Goal: Information Seeking & Learning: Check status

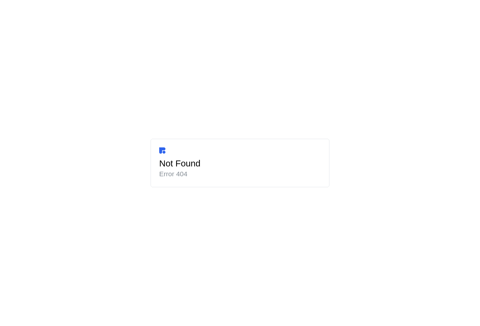
click at [211, 173] on h2 "Error 404" at bounding box center [240, 173] width 162 height 9
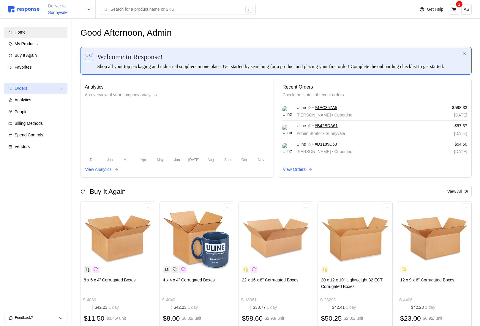
click at [51, 90] on div "Orders" at bounding box center [36, 88] width 42 height 7
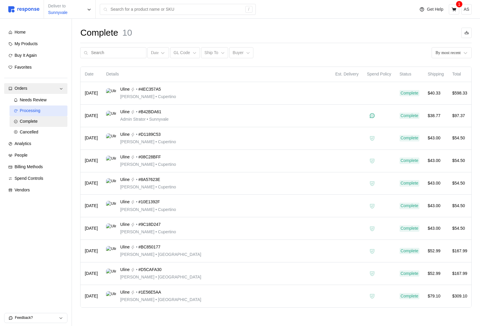
click at [35, 114] on link "Processing" at bounding box center [39, 110] width 58 height 11
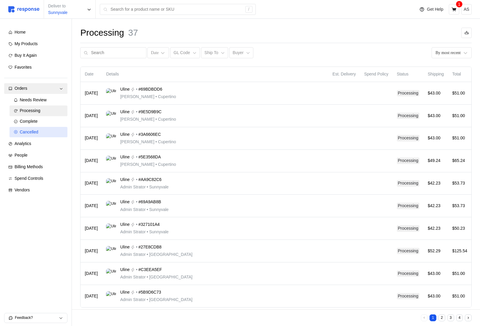
click at [26, 130] on span "Cancelled" at bounding box center [29, 132] width 18 height 5
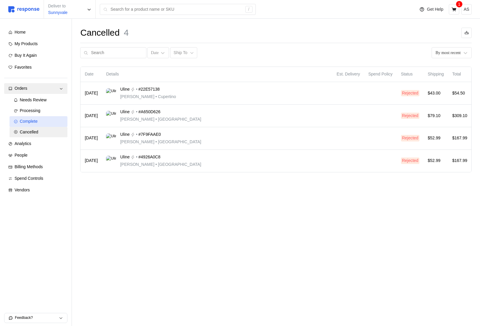
click at [36, 123] on span "Complete" at bounding box center [29, 121] width 18 height 5
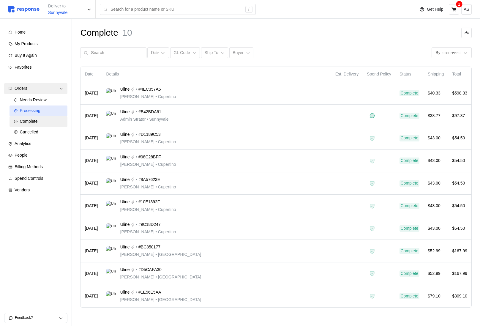
click at [40, 106] on link "Processing" at bounding box center [39, 110] width 58 height 11
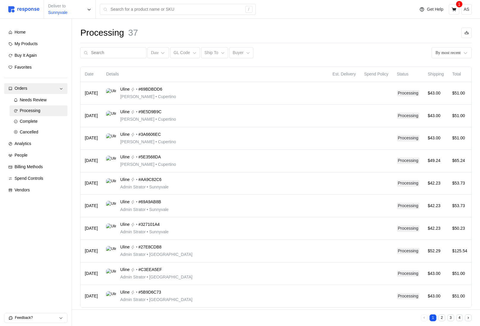
click at [252, 51] on div "Date GL Code Ship To Buyer By most recent" at bounding box center [276, 52] width 392 height 11
click at [246, 51] on icon at bounding box center [248, 53] width 4 height 4
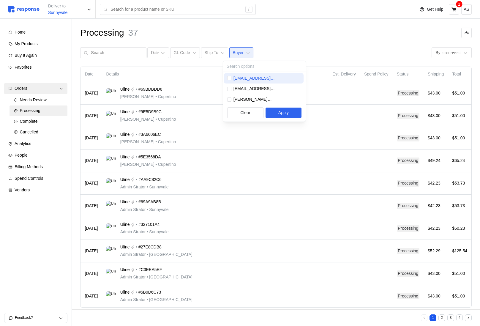
click at [251, 78] on p "admin@tryresponse.com" at bounding box center [267, 78] width 67 height 7
click at [250, 78] on p "admin@tryresponse.com" at bounding box center [267, 78] width 67 height 7
click at [249, 85] on div "buyer@tryresponse.com" at bounding box center [264, 88] width 80 height 11
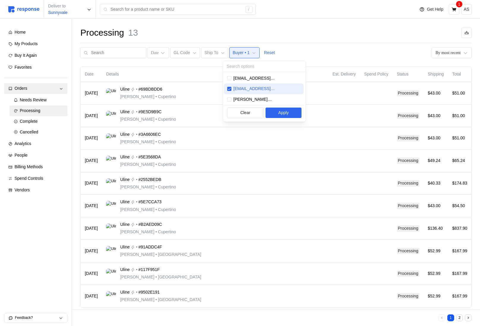
click at [281, 89] on div "buyer@tryresponse.com" at bounding box center [263, 89] width 73 height 7
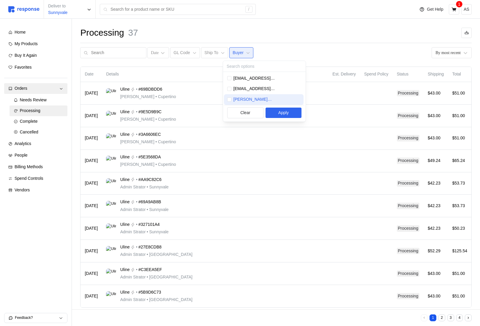
click at [275, 98] on p "kristina@tryresponse.com" at bounding box center [267, 99] width 67 height 7
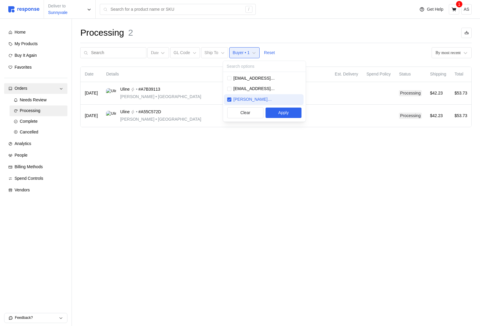
click at [276, 98] on p "kristina@tryresponse.com" at bounding box center [267, 99] width 67 height 7
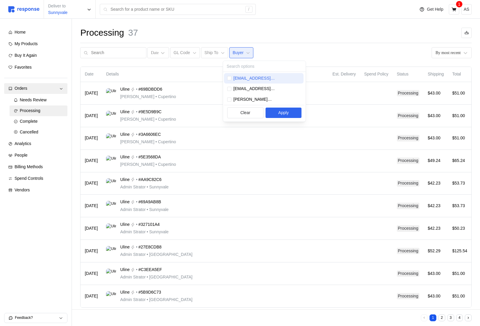
click at [274, 76] on p "admin@tryresponse.com" at bounding box center [267, 78] width 67 height 7
click at [451, 319] on button "2" at bounding box center [450, 317] width 7 height 7
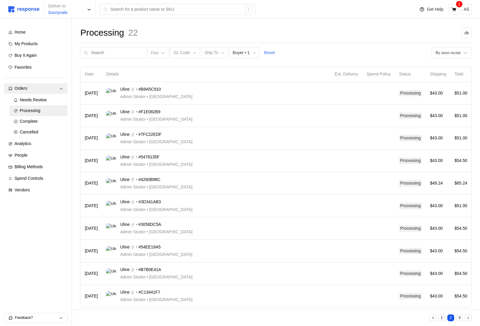
click at [459, 318] on button "3" at bounding box center [459, 317] width 7 height 7
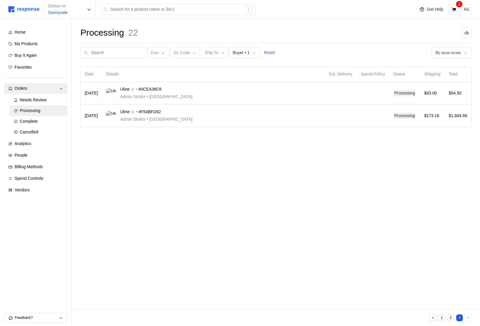
click at [440, 318] on button "1" at bounding box center [442, 317] width 7 height 7
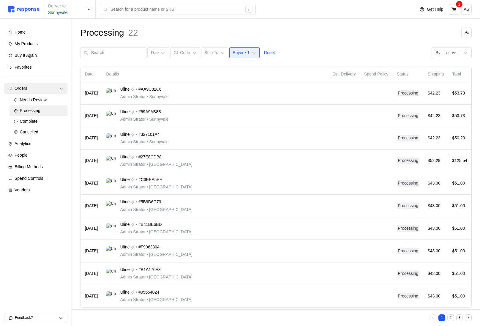
click at [234, 55] on p "Buyer • 1" at bounding box center [241, 53] width 17 height 7
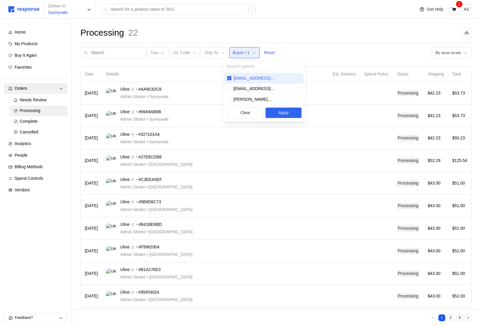
click at [247, 77] on p "admin@tryresponse.com" at bounding box center [267, 78] width 67 height 7
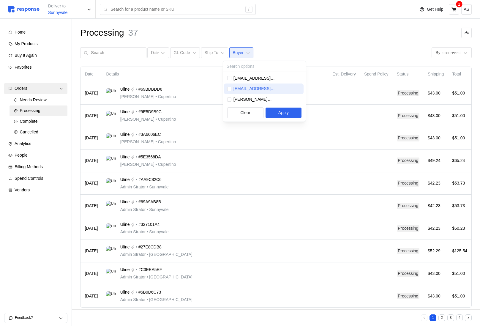
click at [248, 90] on p "buyer@tryresponse.com" at bounding box center [267, 89] width 67 height 7
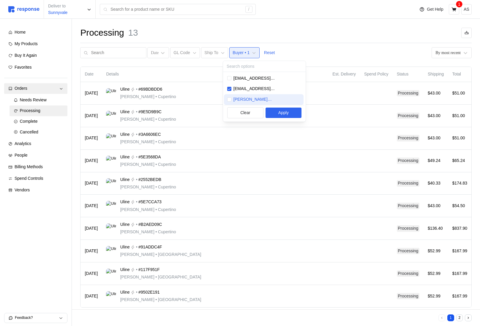
click at [260, 104] on div "kristina@tryresponse.com" at bounding box center [264, 99] width 80 height 11
click at [278, 116] on p "Apply" at bounding box center [283, 113] width 10 height 7
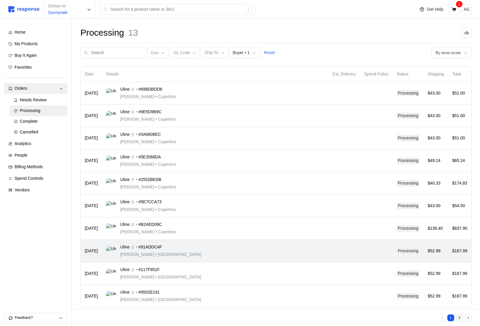
click at [189, 254] on div "Uline • #91ADDC4F Michael Jordan • San Francisco" at bounding box center [215, 251] width 218 height 14
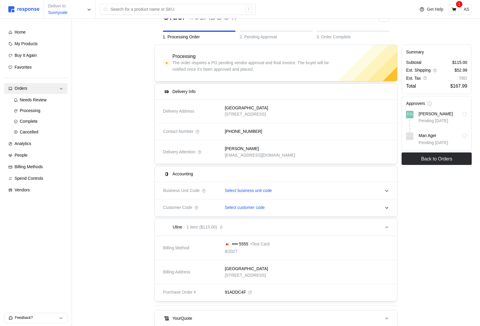
scroll to position [29, 0]
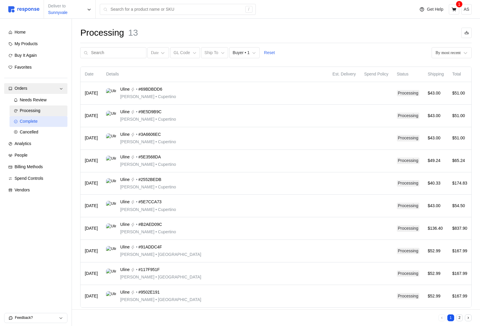
click at [47, 123] on div "Complete" at bounding box center [42, 121] width 44 height 7
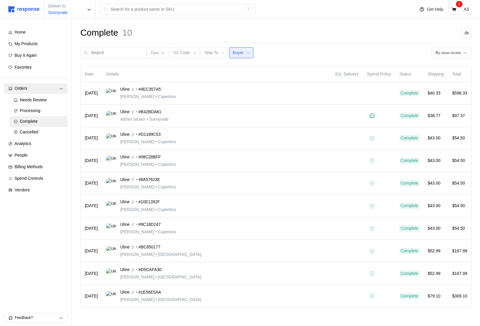
click at [245, 54] on button "Buyer" at bounding box center [241, 52] width 24 height 11
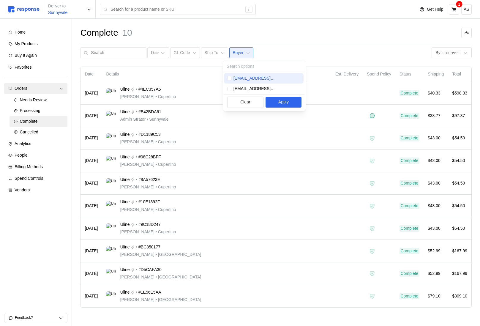
click at [250, 75] on p "admin@tryresponse.com" at bounding box center [267, 78] width 67 height 7
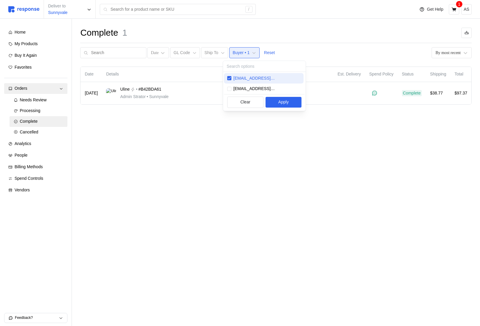
click at [249, 75] on p "admin@tryresponse.com" at bounding box center [267, 78] width 67 height 7
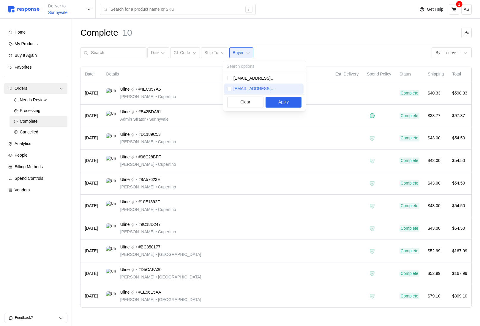
click at [251, 88] on p "buyer@tryresponse.com" at bounding box center [267, 89] width 67 height 7
click at [257, 78] on p "admin@tryresponse.com" at bounding box center [267, 78] width 67 height 7
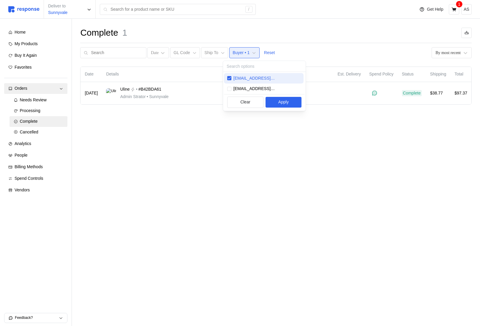
click at [257, 78] on p "admin@tryresponse.com" at bounding box center [267, 78] width 67 height 7
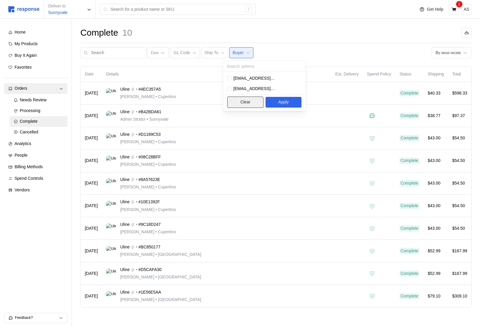
click at [254, 98] on button "Clear" at bounding box center [245, 102] width 36 height 11
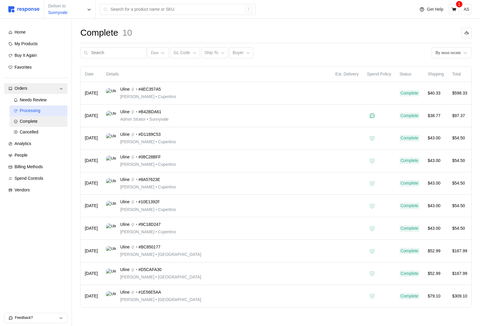
click at [46, 114] on link "Processing" at bounding box center [39, 110] width 58 height 11
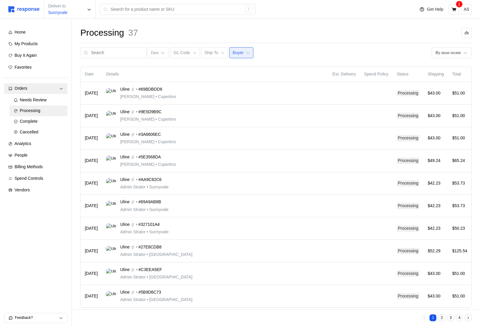
click at [235, 50] on p "Buyer" at bounding box center [238, 53] width 11 height 7
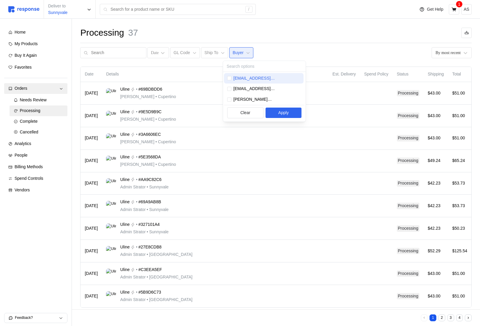
click at [246, 80] on p "admin@tryresponse.com" at bounding box center [267, 78] width 67 height 7
click at [247, 80] on p "admin@tryresponse.com" at bounding box center [267, 78] width 67 height 7
click at [247, 85] on div "buyer@tryresponse.com" at bounding box center [264, 88] width 80 height 11
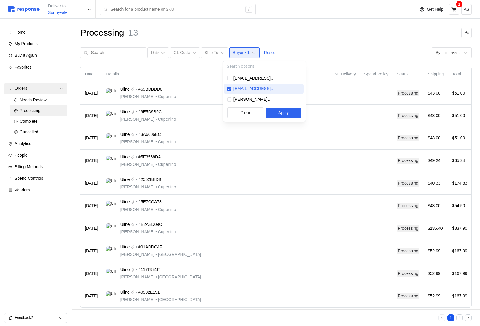
click at [248, 85] on div "buyer@tryresponse.com" at bounding box center [264, 88] width 80 height 11
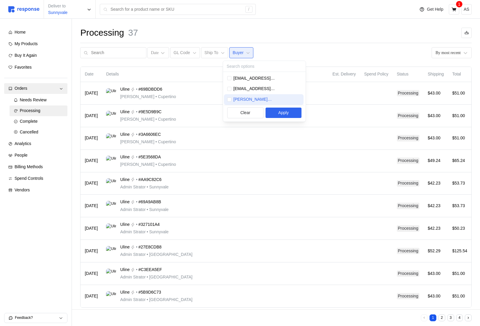
click at [248, 96] on div "kristina@tryresponse.com" at bounding box center [264, 99] width 80 height 11
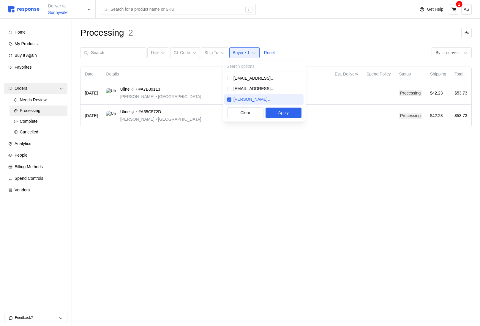
click at [240, 101] on p "kristina@tryresponse.com" at bounding box center [267, 99] width 67 height 7
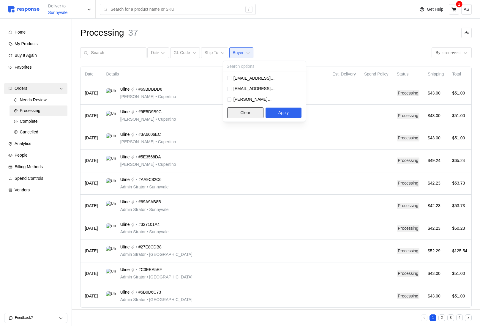
click at [243, 111] on p "Clear" at bounding box center [245, 113] width 10 height 7
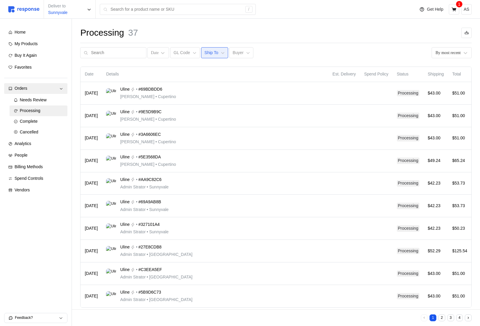
click at [205, 55] on p "Ship To" at bounding box center [211, 53] width 14 height 7
click at [238, 55] on button "Buyer" at bounding box center [241, 52] width 24 height 11
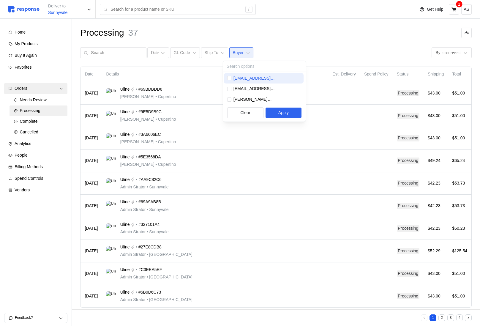
click at [237, 80] on p "admin@tryresponse.com" at bounding box center [267, 78] width 67 height 7
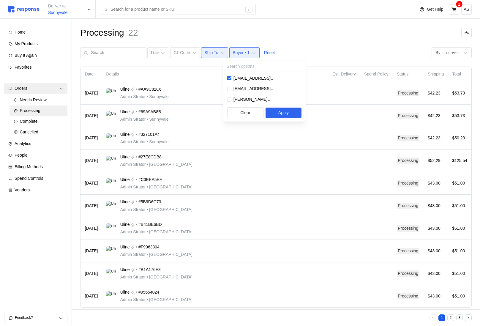
click at [204, 51] on p "Ship To" at bounding box center [211, 53] width 14 height 7
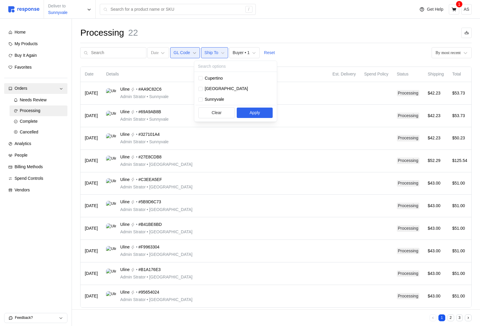
click at [193, 53] on icon at bounding box center [194, 53] width 3 height 2
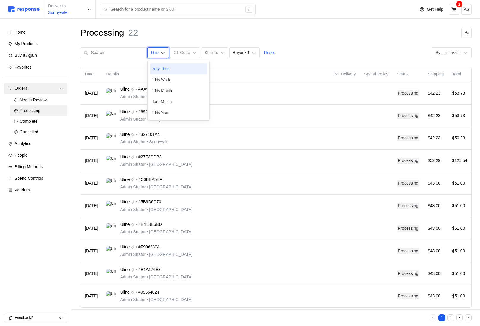
click at [152, 57] on div "Date" at bounding box center [158, 52] width 22 height 11
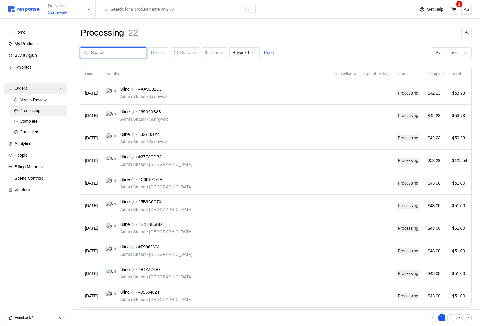
click at [132, 56] on input "text" at bounding box center [117, 53] width 52 height 11
click at [246, 49] on button "Buyer • 1" at bounding box center [244, 52] width 30 height 11
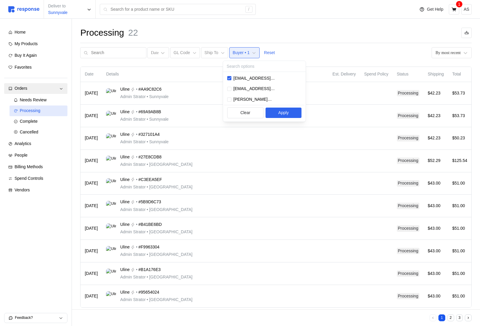
click at [50, 114] on link "Processing" at bounding box center [39, 110] width 58 height 11
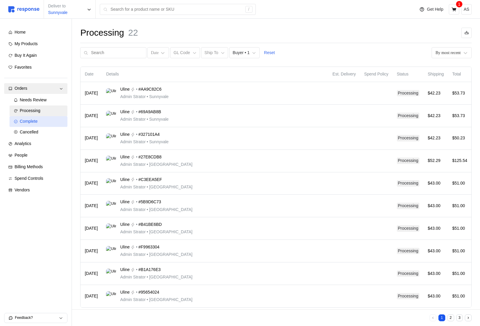
click at [49, 121] on div "Complete" at bounding box center [42, 121] width 44 height 7
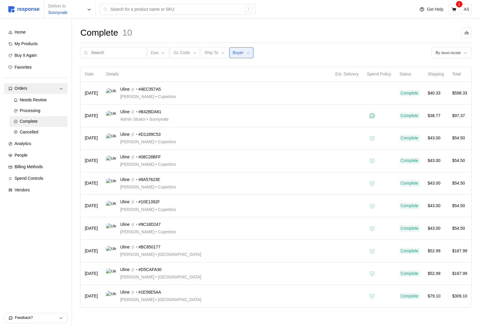
click at [237, 49] on button "Buyer" at bounding box center [241, 52] width 24 height 11
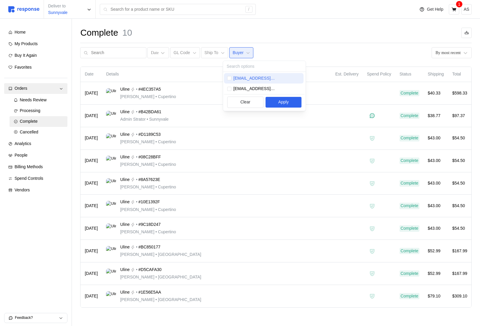
click at [245, 80] on p "admin@tryresponse.com" at bounding box center [267, 78] width 67 height 7
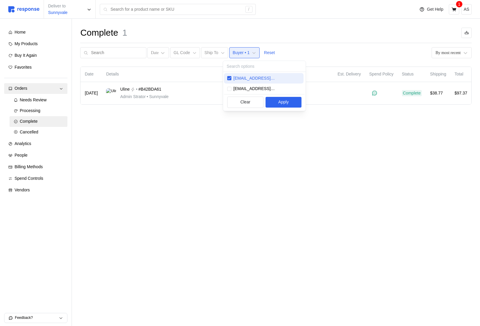
click at [245, 80] on p "admin@tryresponse.com" at bounding box center [267, 78] width 67 height 7
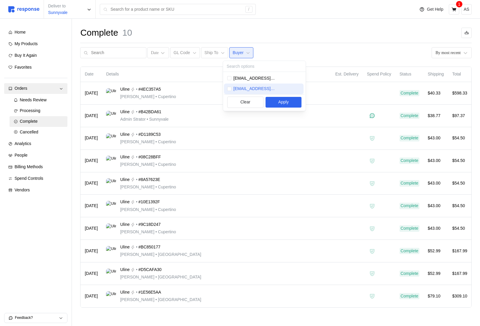
click at [247, 89] on p "buyer@tryresponse.com" at bounding box center [267, 89] width 67 height 7
click at [246, 89] on p "buyer@tryresponse.com" at bounding box center [267, 89] width 67 height 7
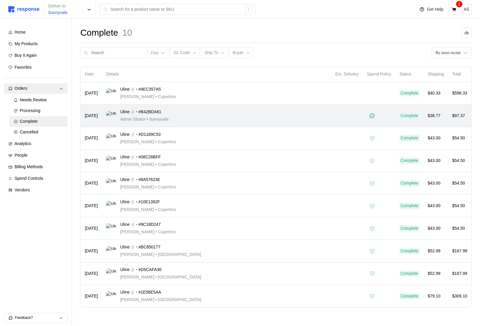
click at [339, 116] on td at bounding box center [347, 116] width 32 height 23
click at [370, 117] on icon at bounding box center [372, 116] width 4 height 4
click at [370, 115] on icon at bounding box center [372, 116] width 4 height 4
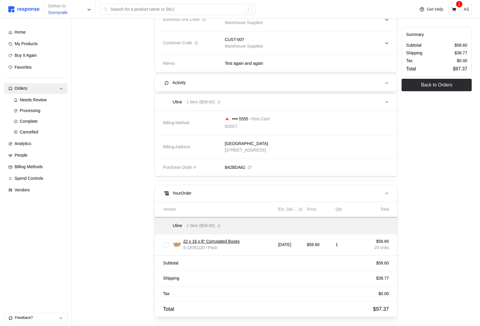
scroll to position [208, 0]
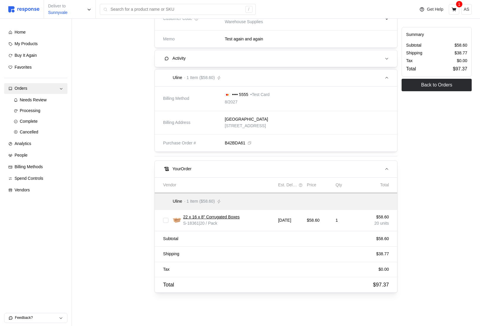
click at [178, 63] on span "Activity" at bounding box center [277, 58] width 208 height 10
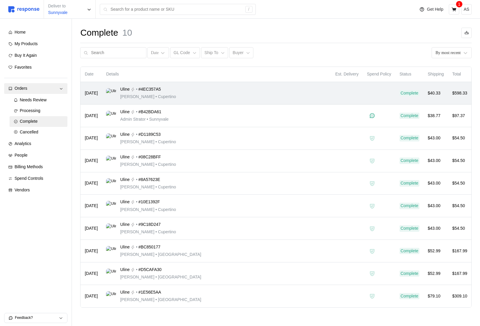
click at [167, 92] on div "Uline • #4EC357A5" at bounding box center [148, 89] width 56 height 7
